Goal: Task Accomplishment & Management: Use online tool/utility

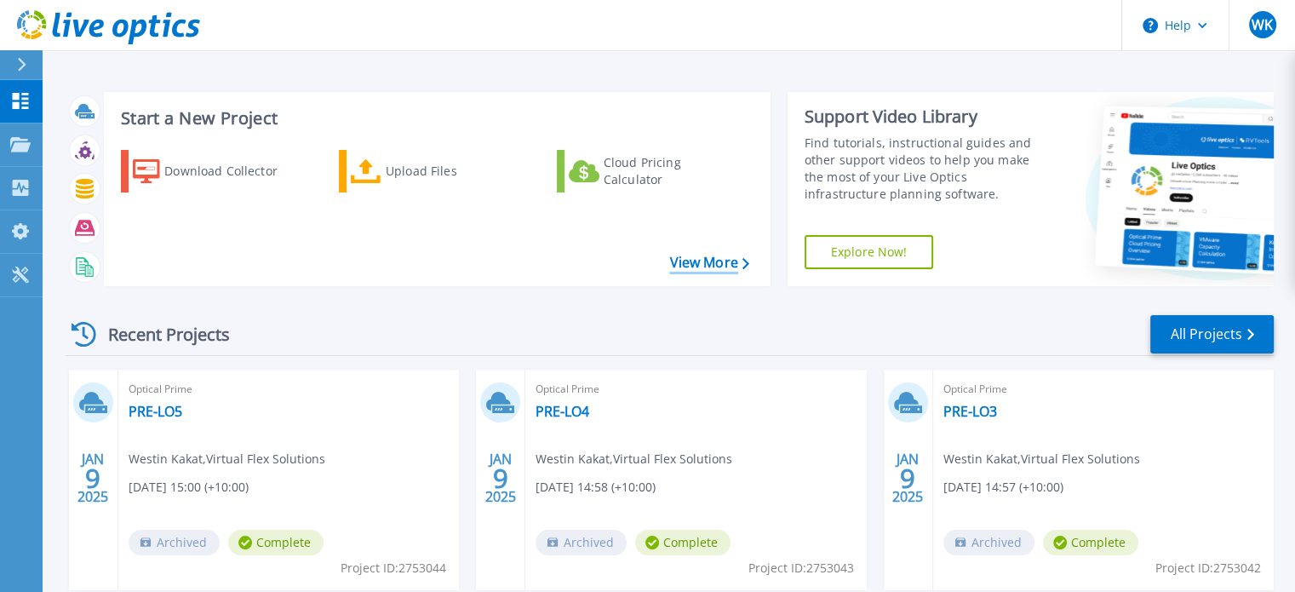
click at [702, 258] on link "View More" at bounding box center [708, 263] width 79 height 16
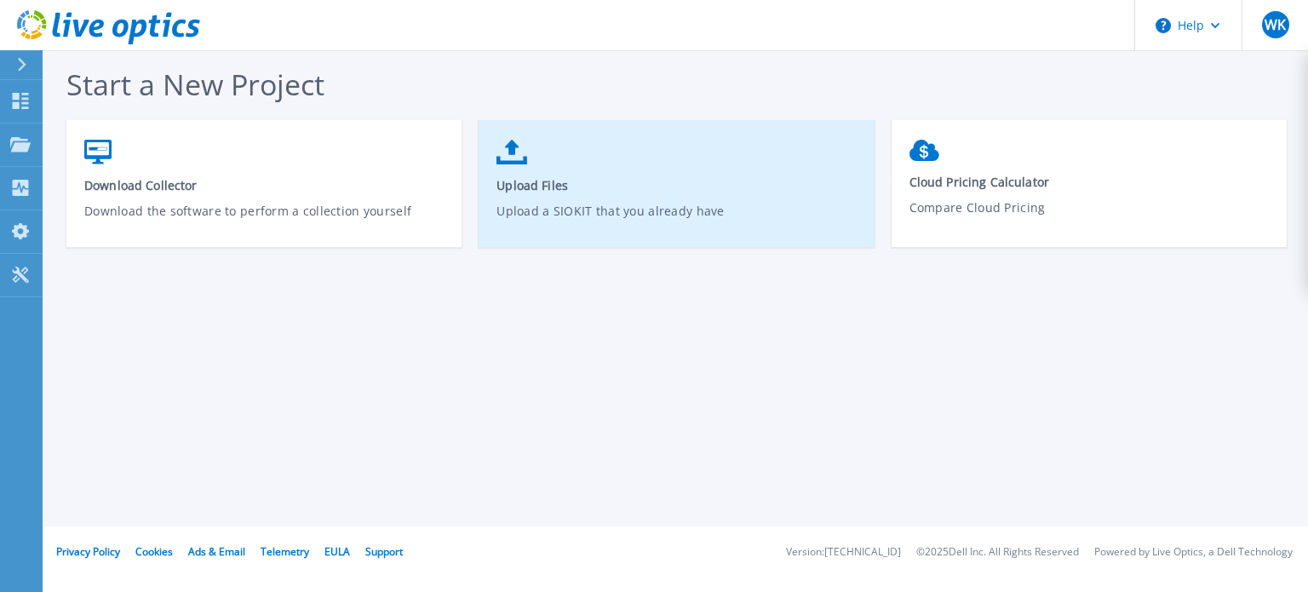
click at [542, 198] on link "Upload Files Upload a SIOKIT that you already have" at bounding box center [676, 192] width 395 height 122
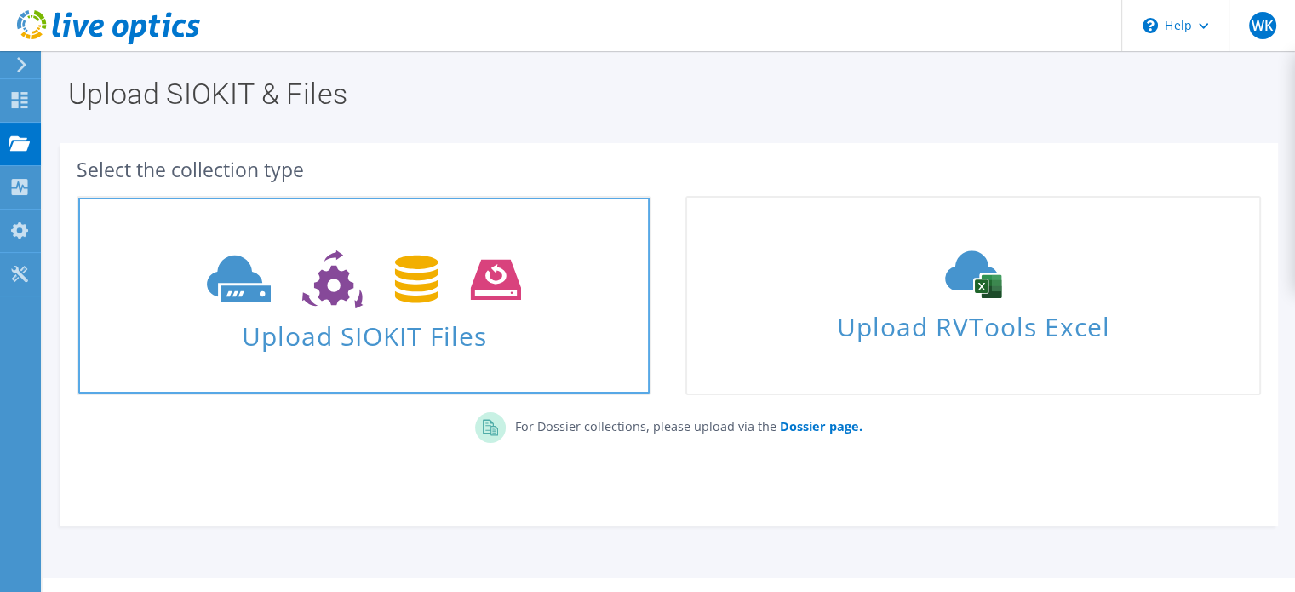
click at [450, 357] on link "Upload SIOKIT Files" at bounding box center [364, 295] width 575 height 199
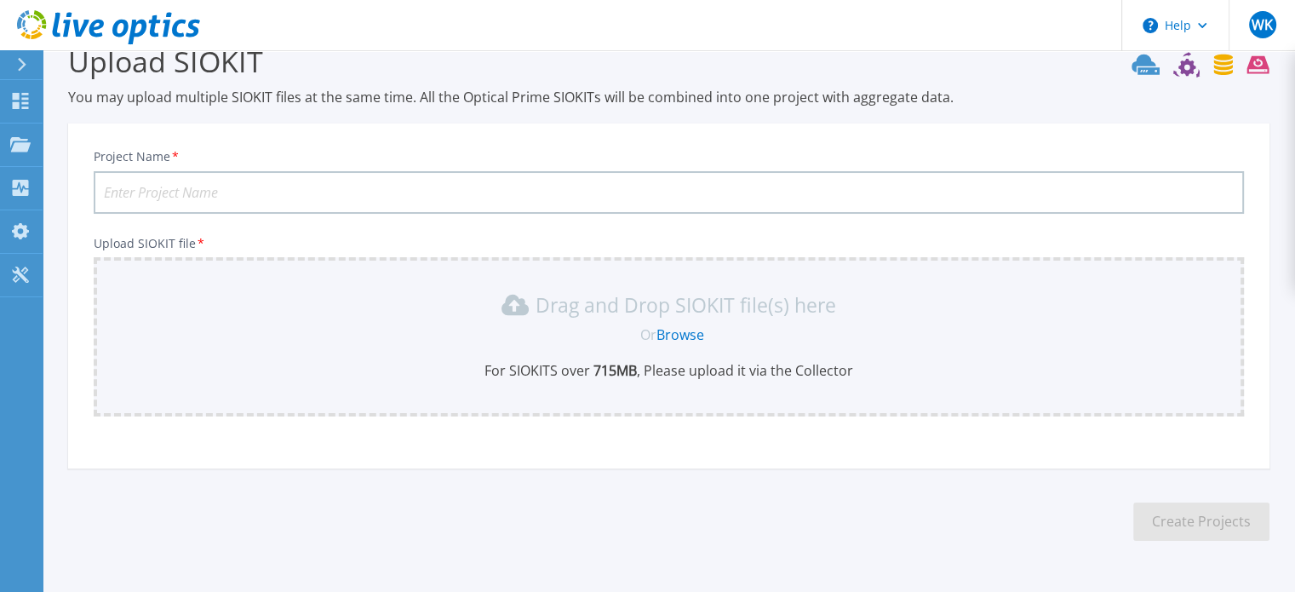
scroll to position [85, 0]
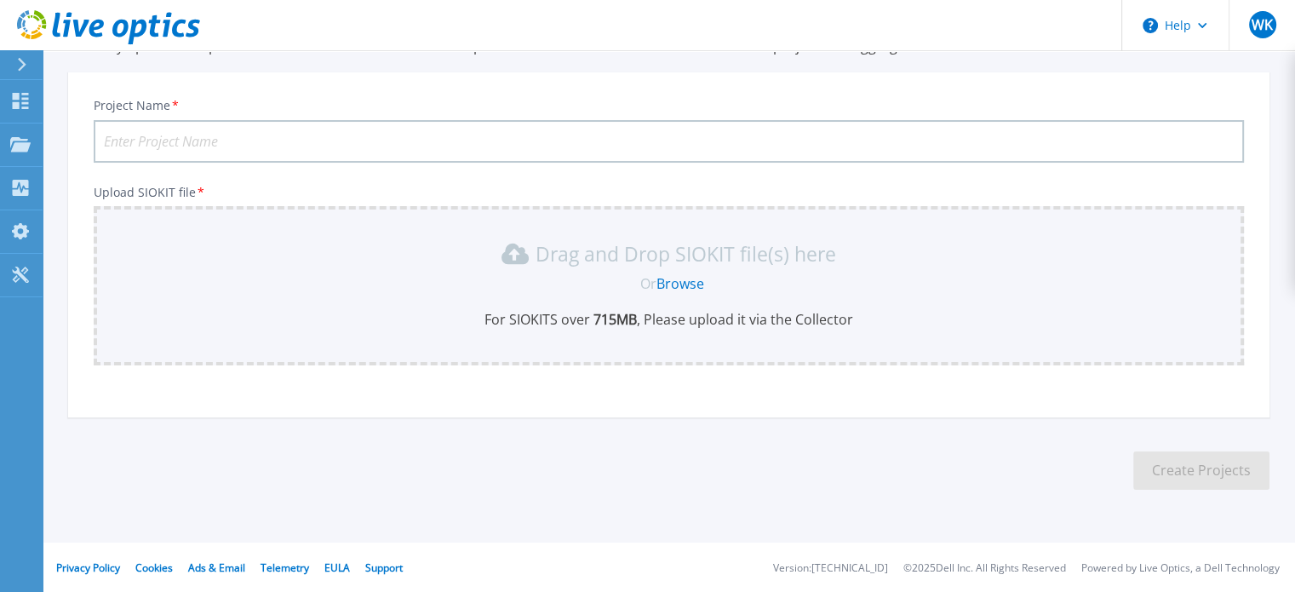
click at [681, 278] on link "Browse" at bounding box center [681, 283] width 48 height 19
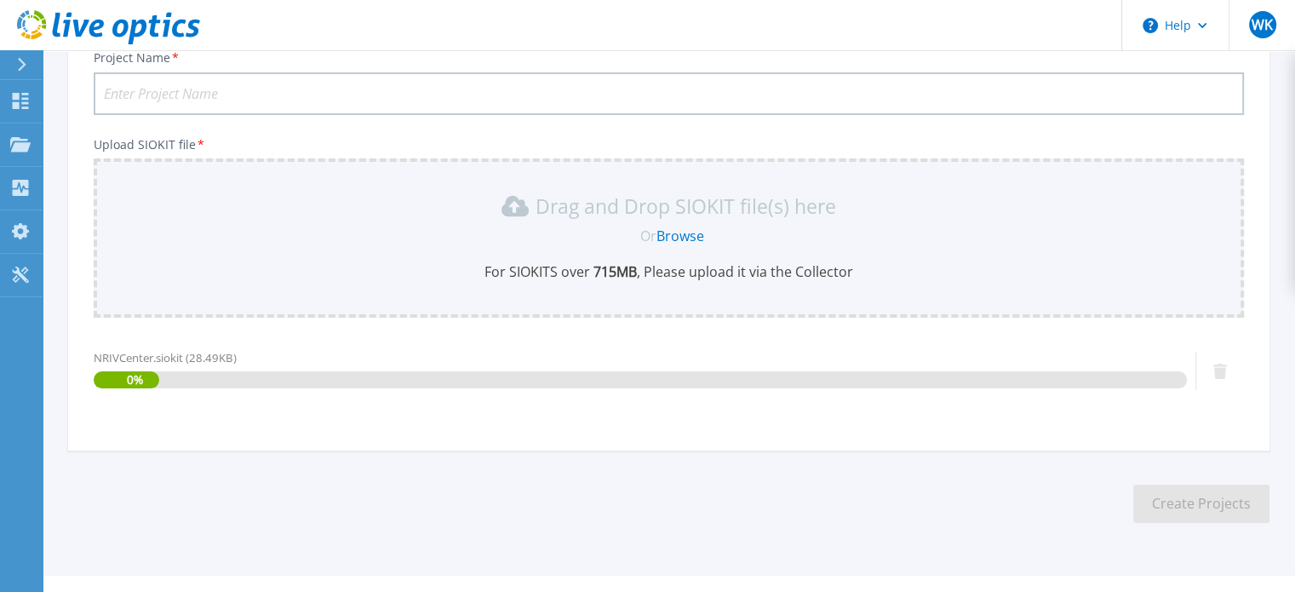
scroll to position [166, 0]
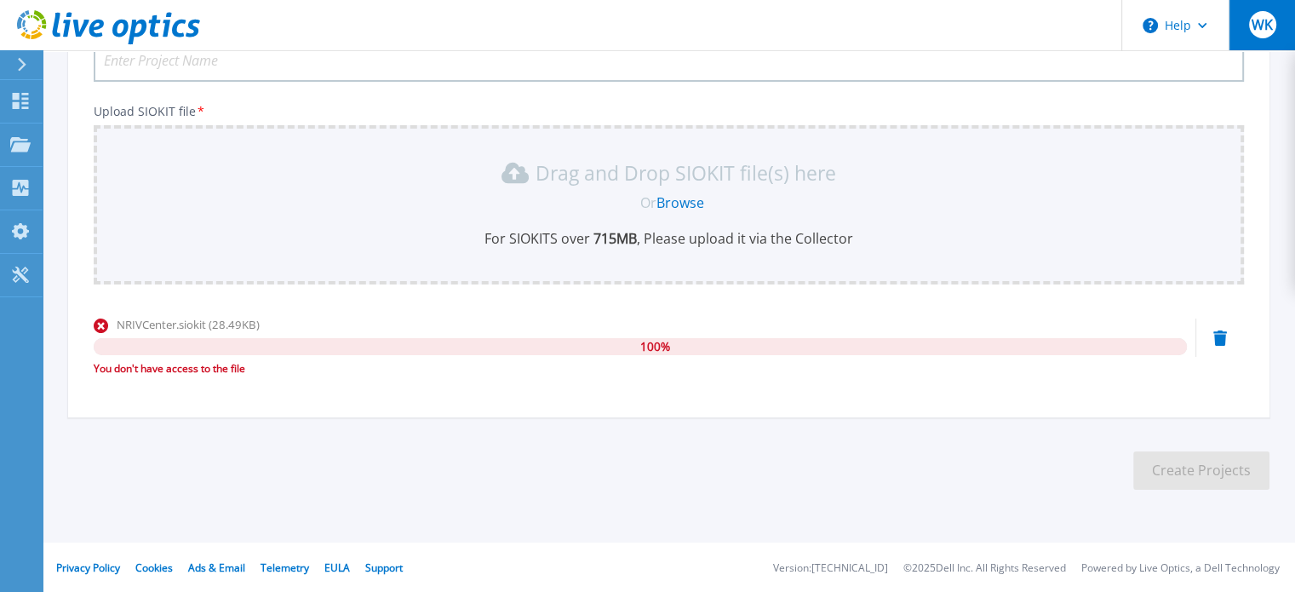
click at [1260, 34] on div "WK" at bounding box center [1262, 24] width 27 height 27
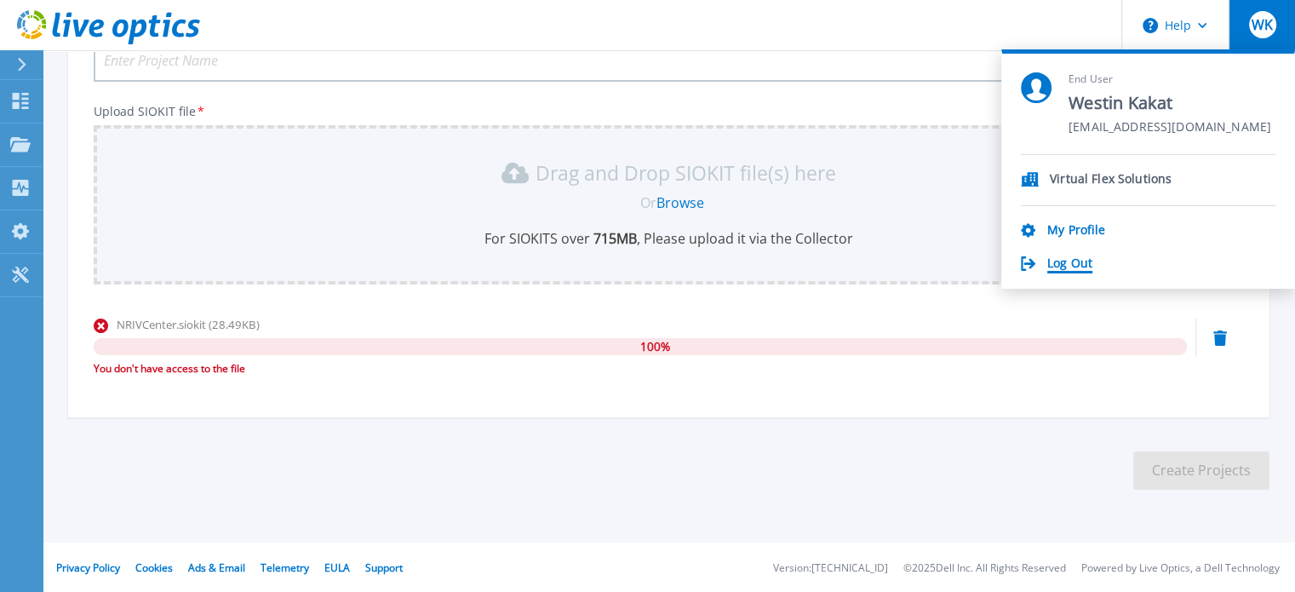
click at [1079, 262] on link "Log Out" at bounding box center [1070, 264] width 45 height 16
